Goal: Information Seeking & Learning: Learn about a topic

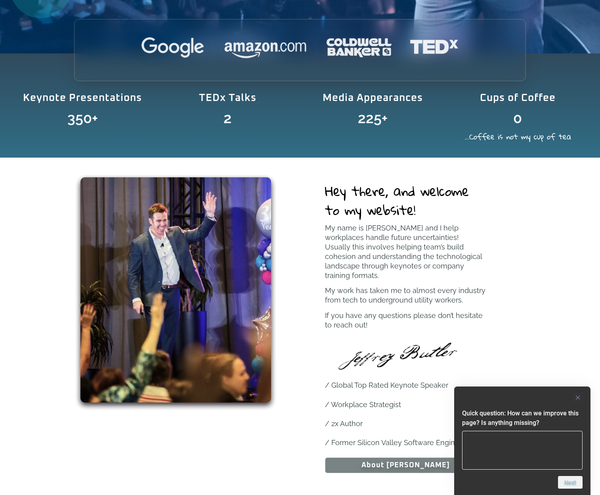
scroll to position [436, 0]
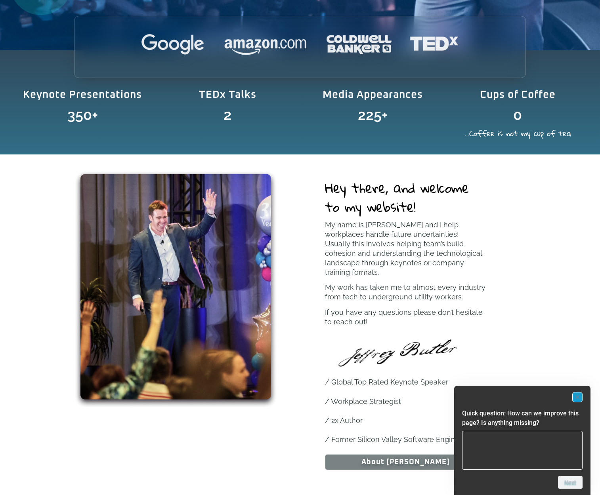
click at [578, 396] on rect "Hide survey" at bounding box center [578, 398] width 10 height 10
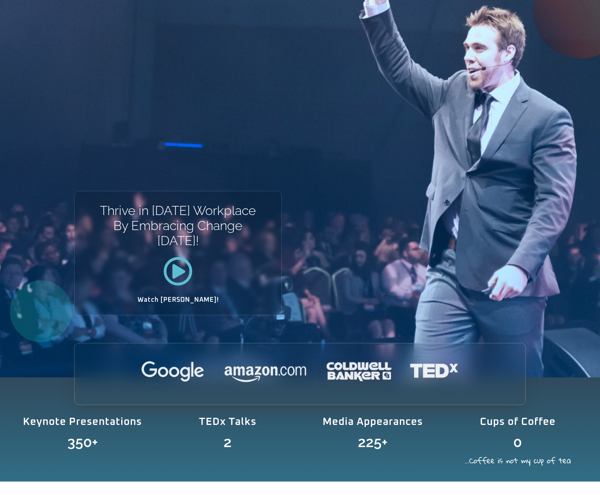
scroll to position [0, 0]
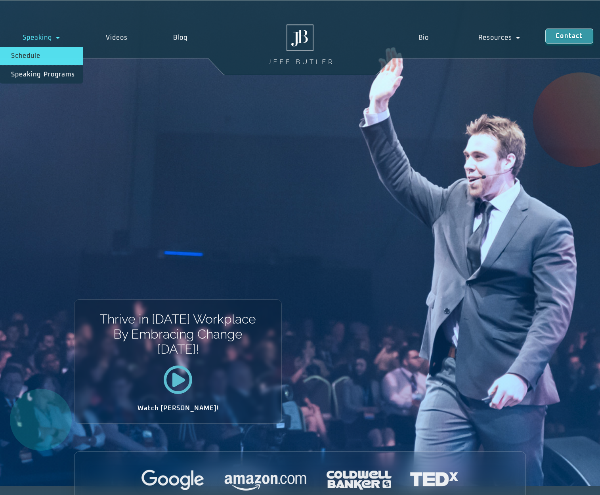
click at [38, 52] on link "Schedule" at bounding box center [41, 56] width 83 height 18
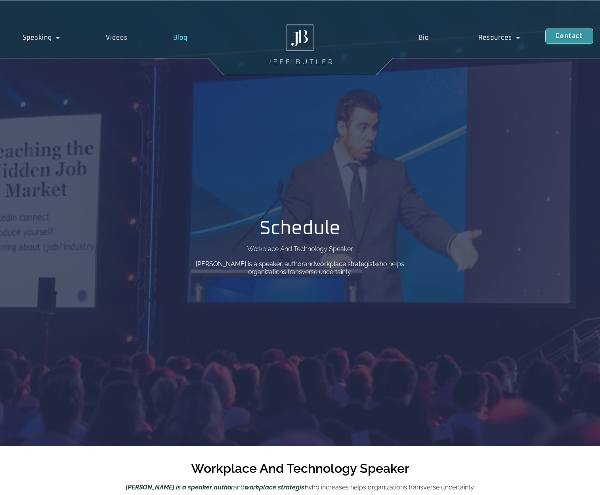
click at [182, 37] on link "Blog" at bounding box center [181, 38] width 60 height 18
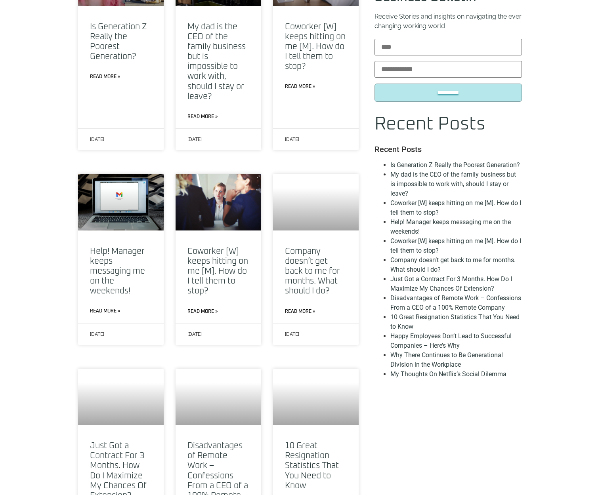
scroll to position [793, 0]
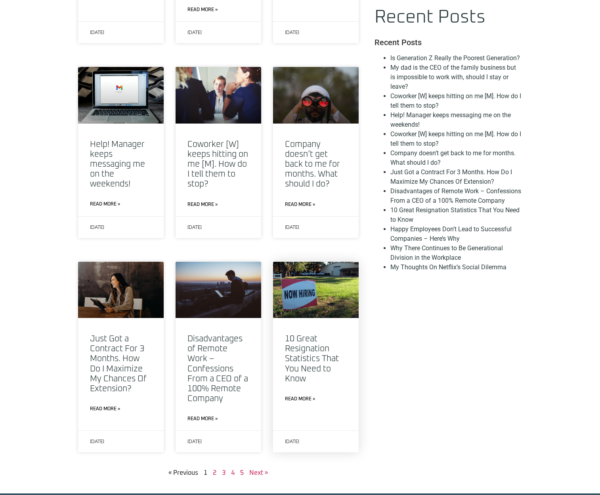
click at [308, 341] on link "10 Great Resignation Statistics That You Need to Know" at bounding box center [312, 359] width 54 height 48
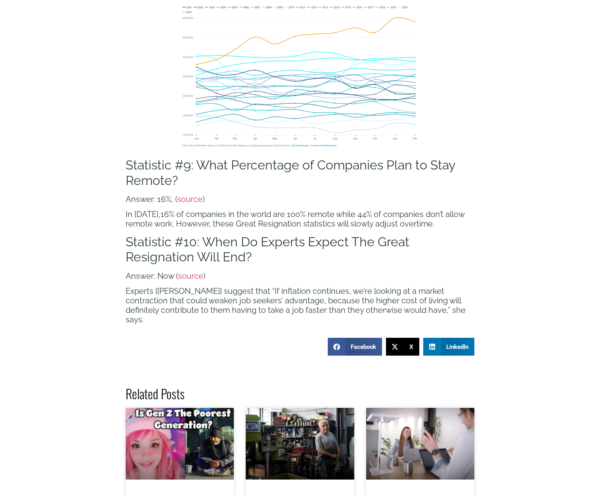
scroll to position [2457, 0]
